Goal: Task Accomplishment & Management: Use online tool/utility

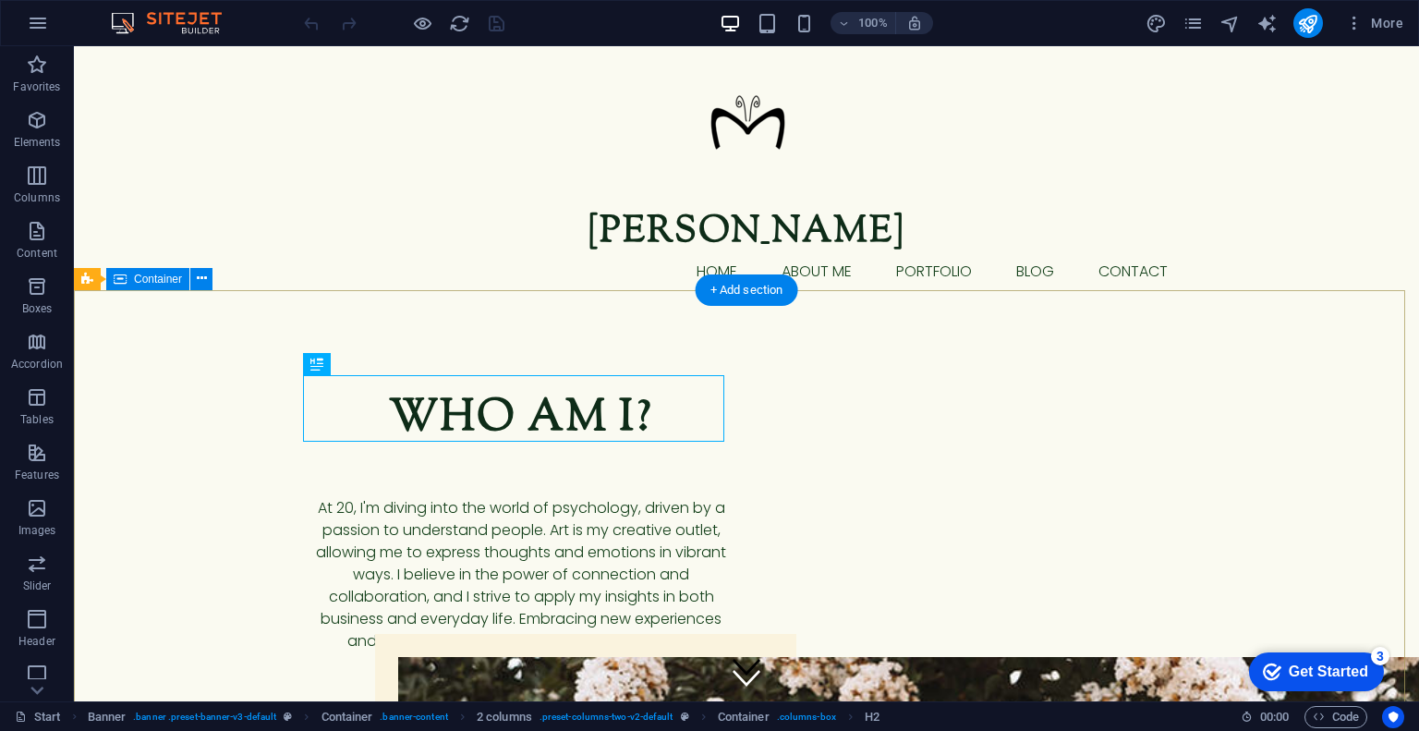
scroll to position [111, 0]
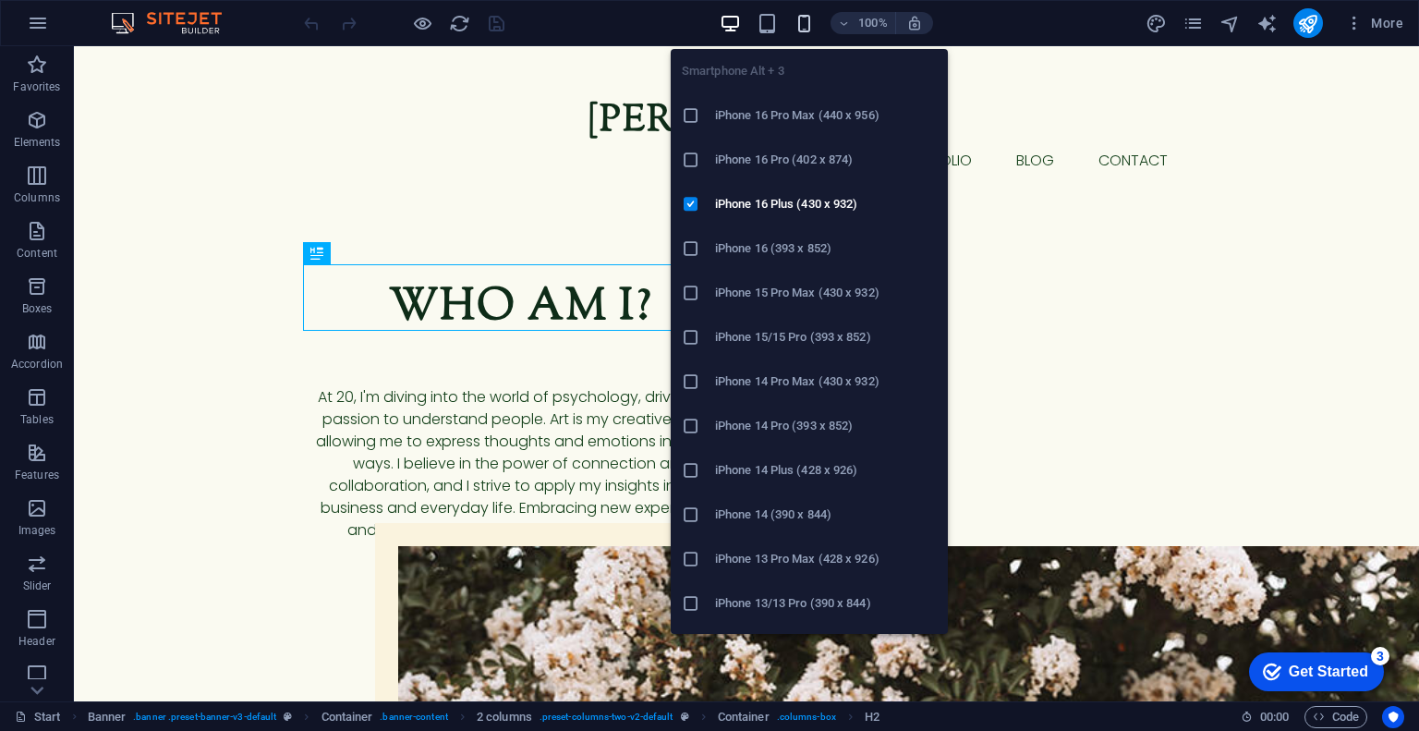
click at [806, 29] on icon "button" at bounding box center [803, 23] width 21 height 21
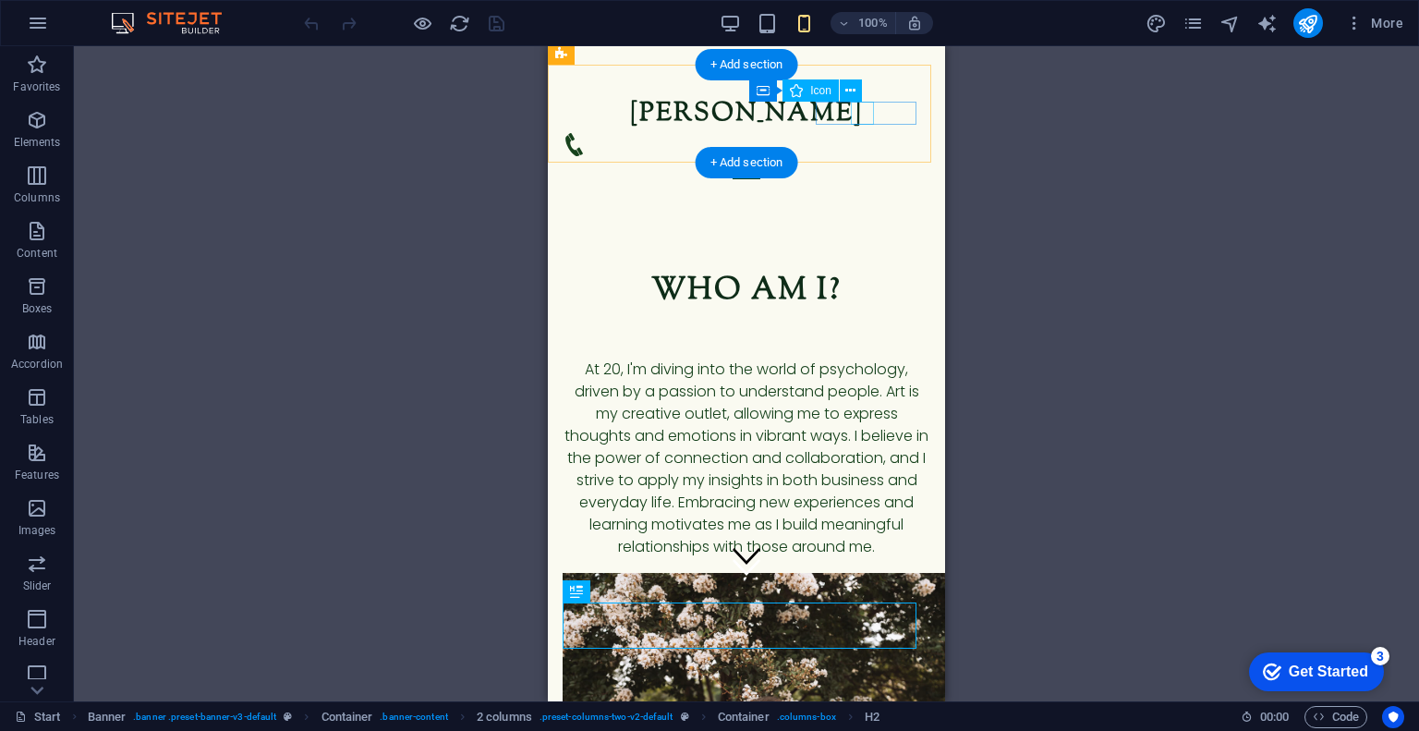
click at [853, 133] on figure at bounding box center [739, 144] width 353 height 23
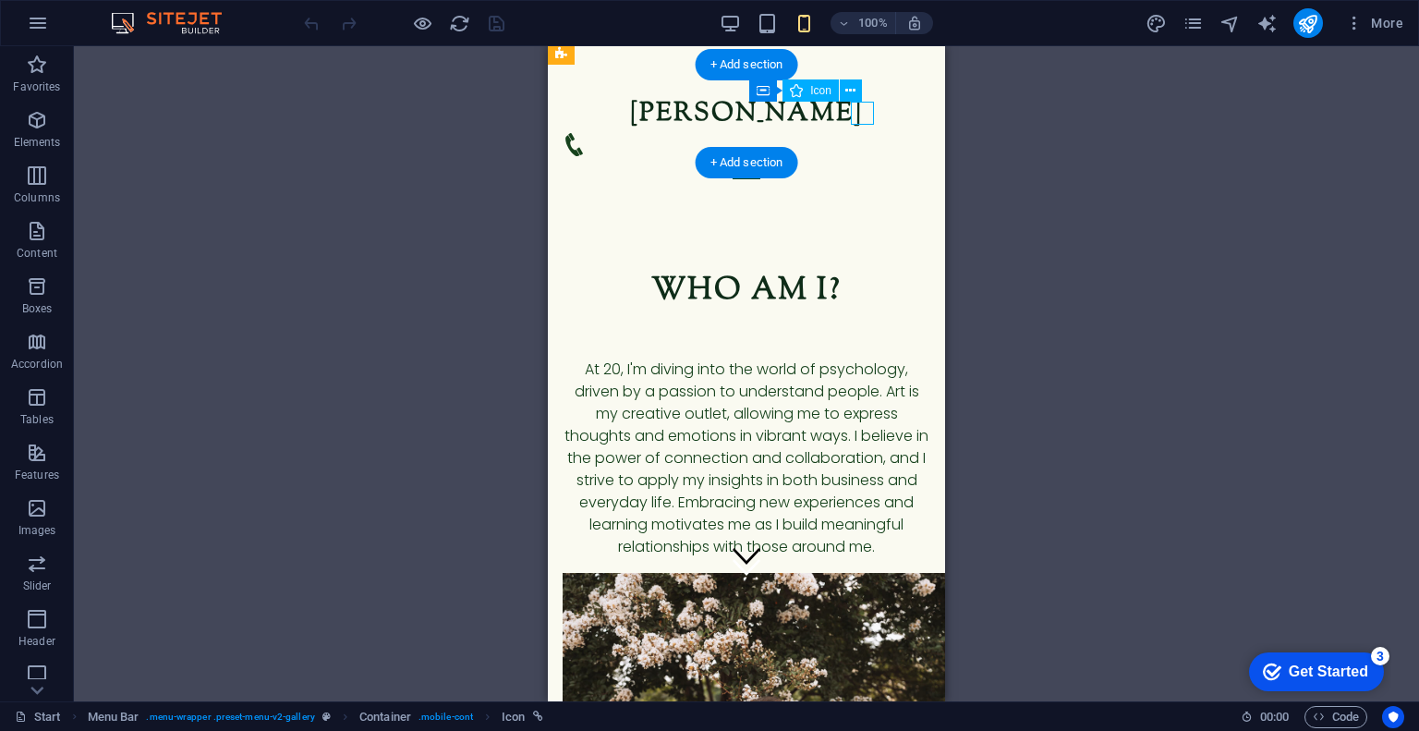
click at [853, 133] on figure at bounding box center [739, 144] width 353 height 23
select select "xMidYMid"
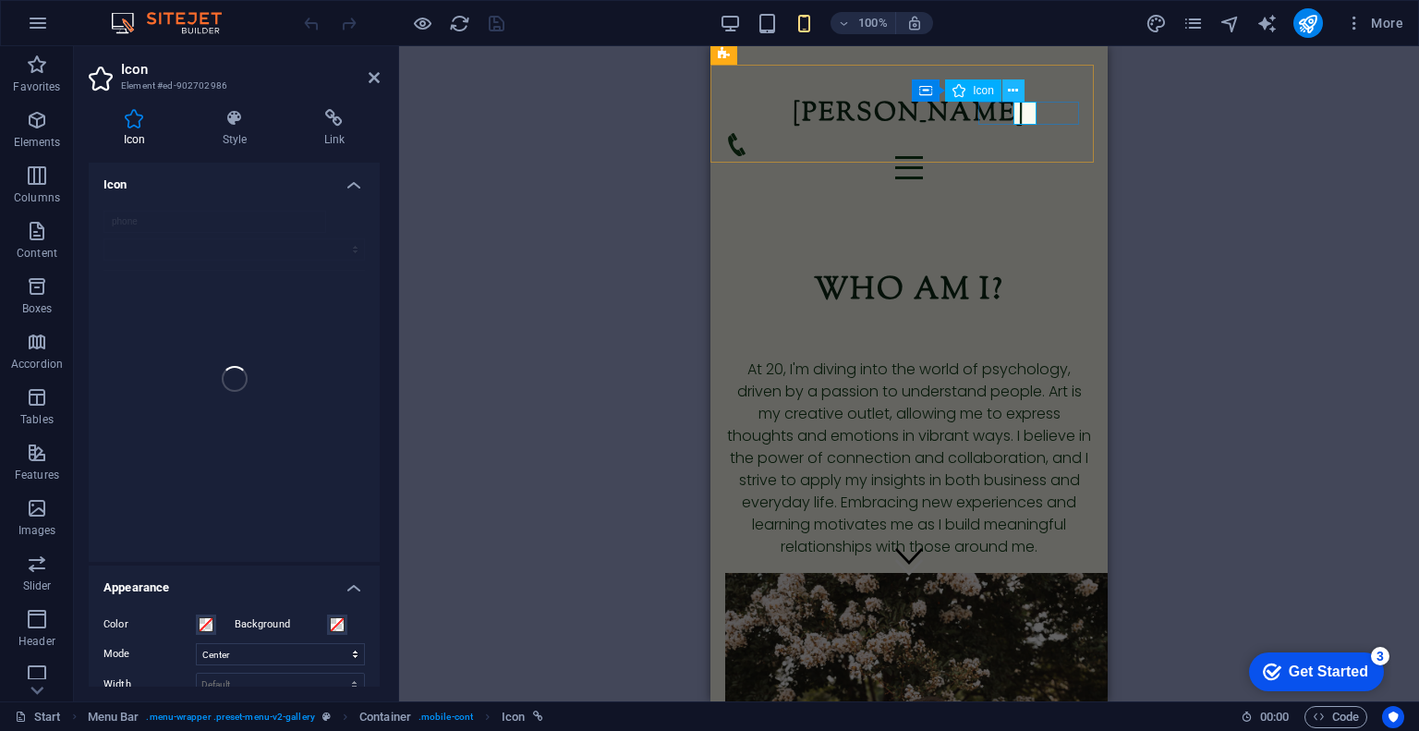
click at [1017, 90] on icon at bounding box center [1013, 90] width 10 height 19
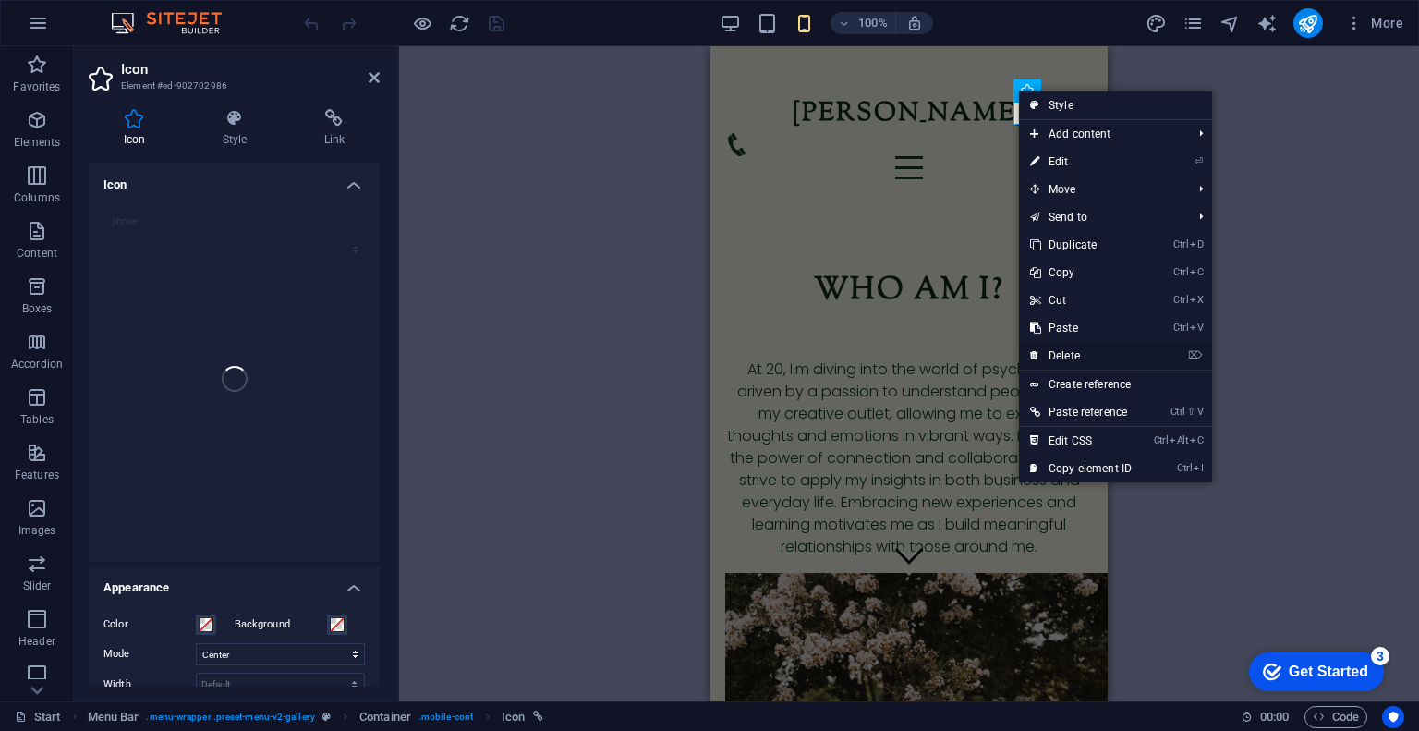
click at [1052, 353] on link "⌦ Delete" at bounding box center [1081, 356] width 124 height 28
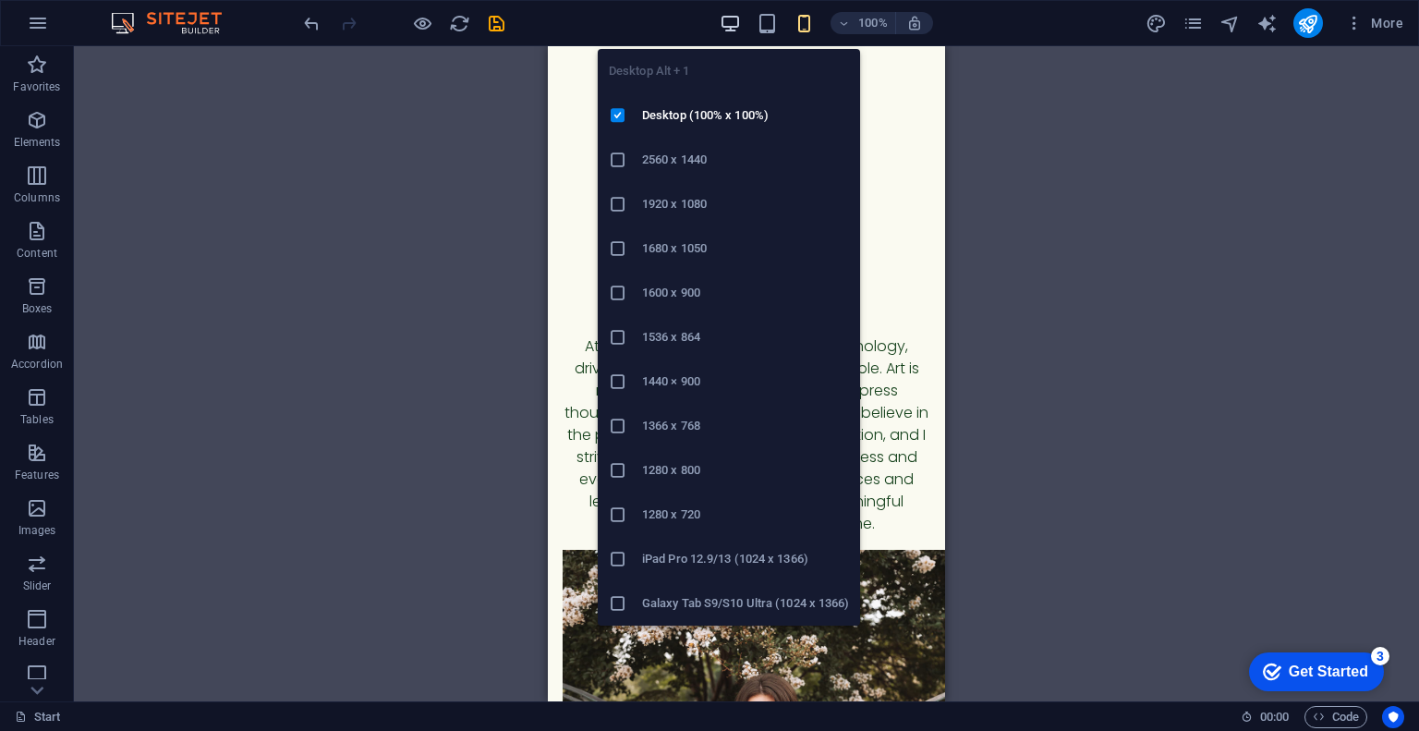
click at [736, 15] on icon "button" at bounding box center [730, 23] width 21 height 21
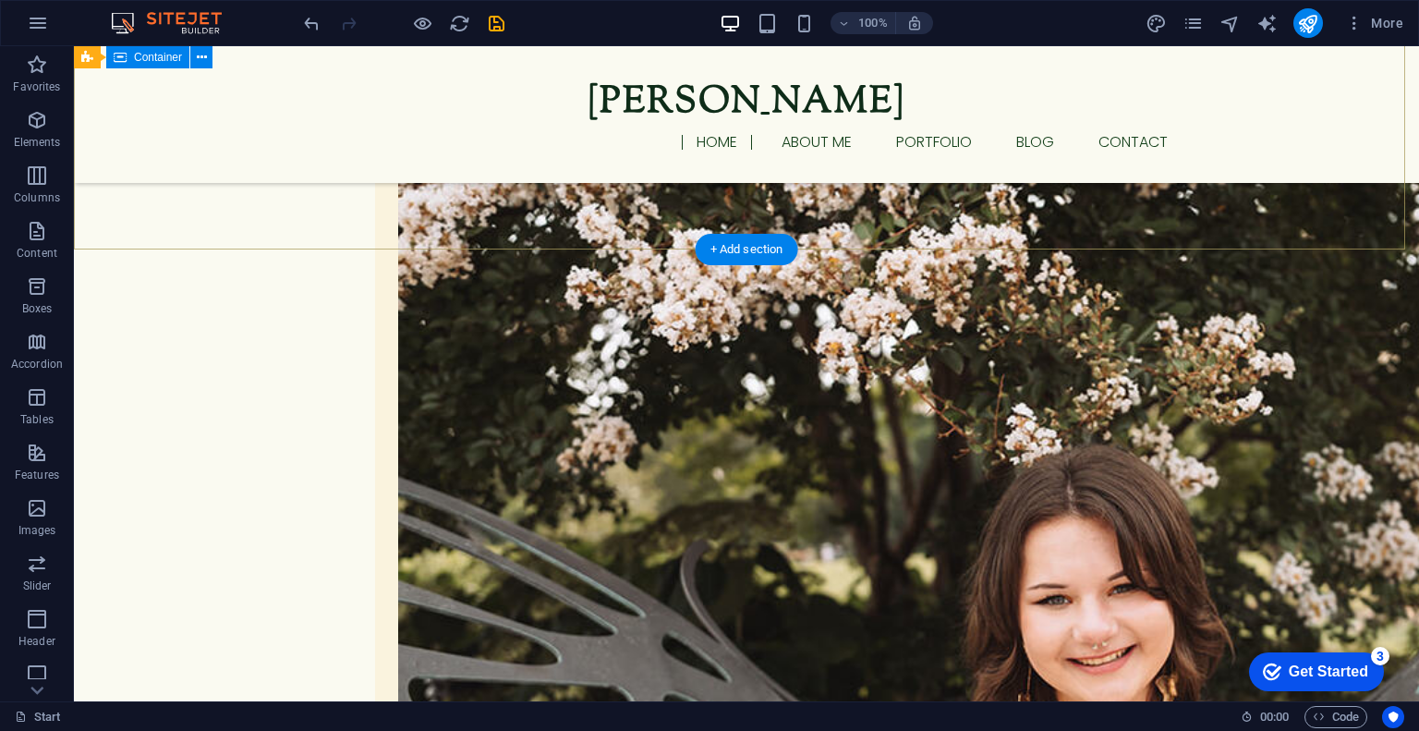
scroll to position [606, 0]
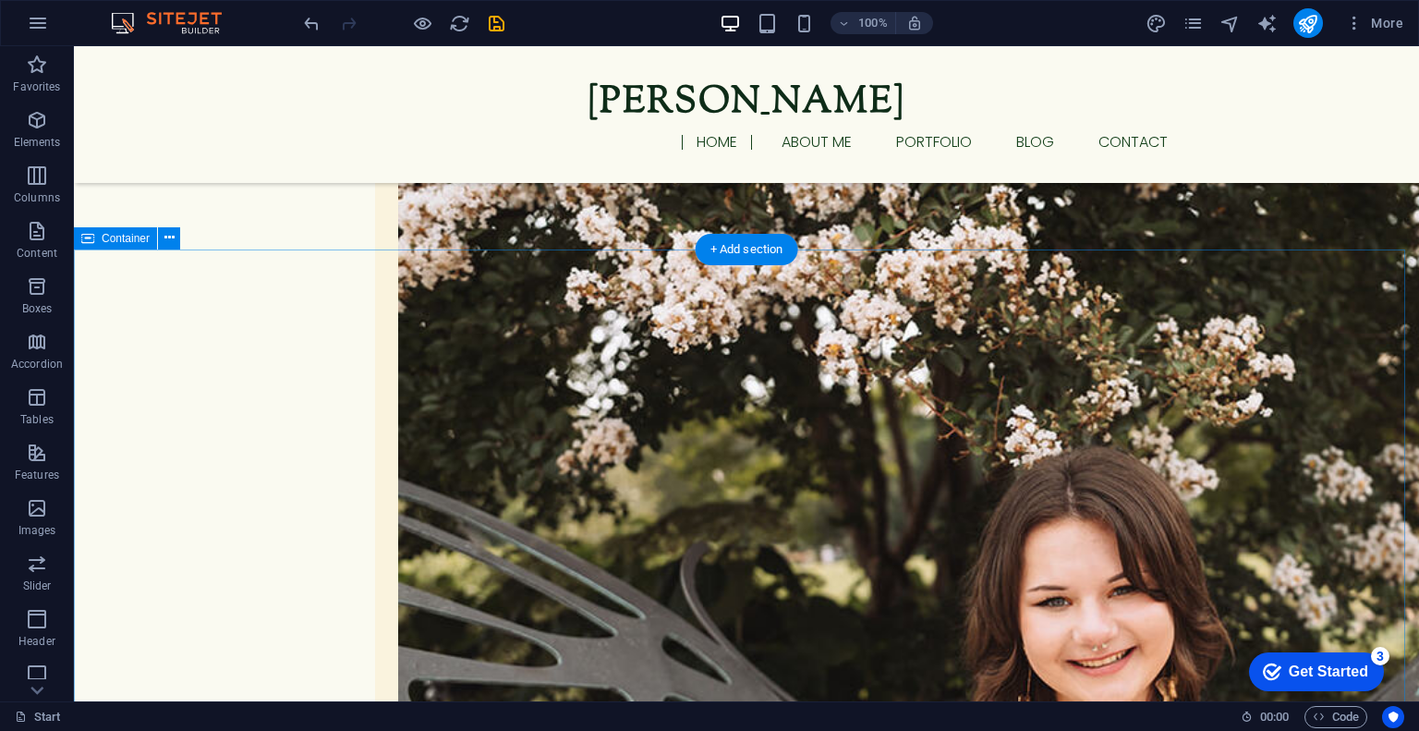
click at [171, 242] on icon at bounding box center [169, 237] width 10 height 19
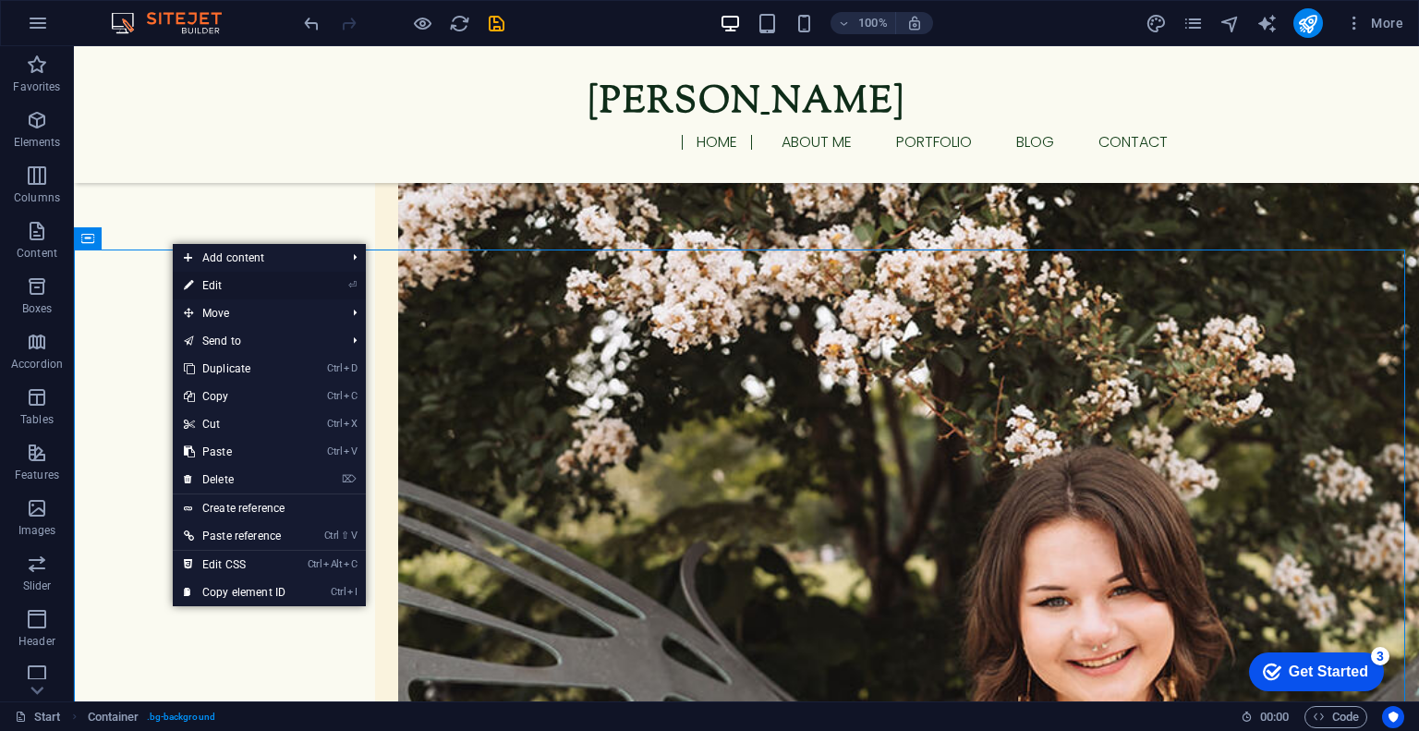
click at [204, 291] on link "⏎ Edit" at bounding box center [235, 286] width 124 height 28
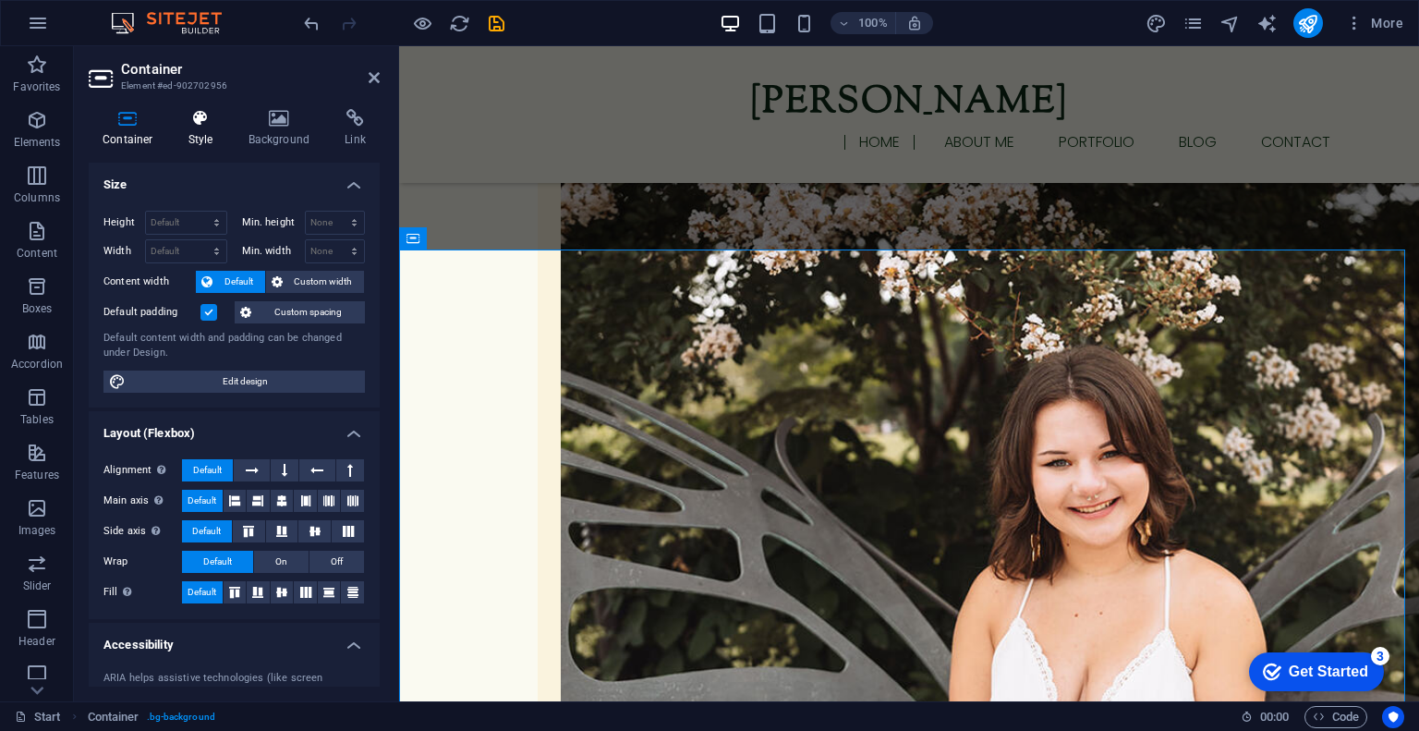
click at [196, 130] on h4 "Style" at bounding box center [205, 128] width 60 height 39
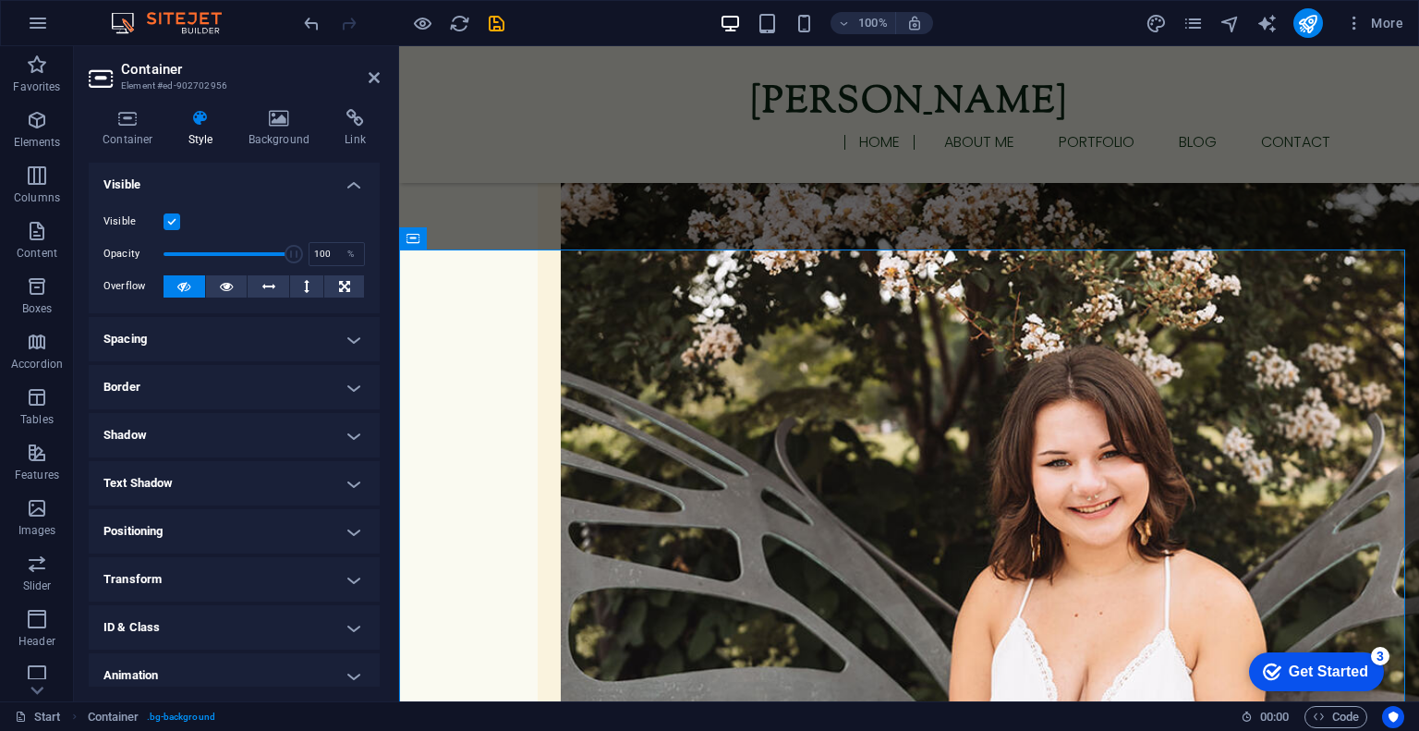
click at [175, 223] on label at bounding box center [171, 221] width 17 height 17
click at [0, 0] on input "Visible" at bounding box center [0, 0] width 0 height 0
click at [374, 77] on icon at bounding box center [374, 77] width 11 height 15
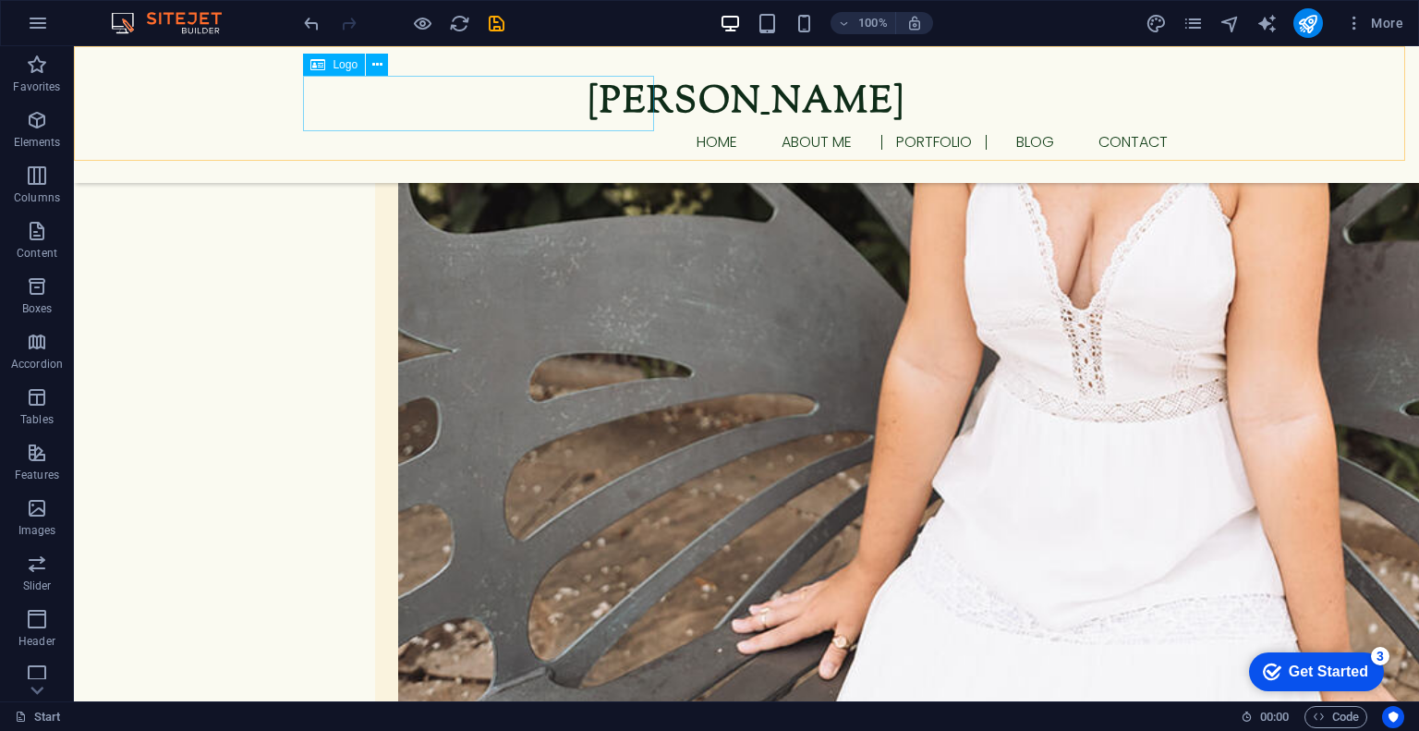
scroll to position [1251, 0]
